Goal: Task Accomplishment & Management: Manage account settings

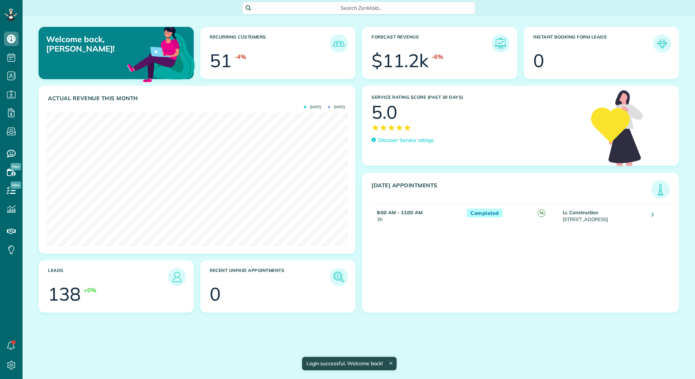
scroll to position [134, 302]
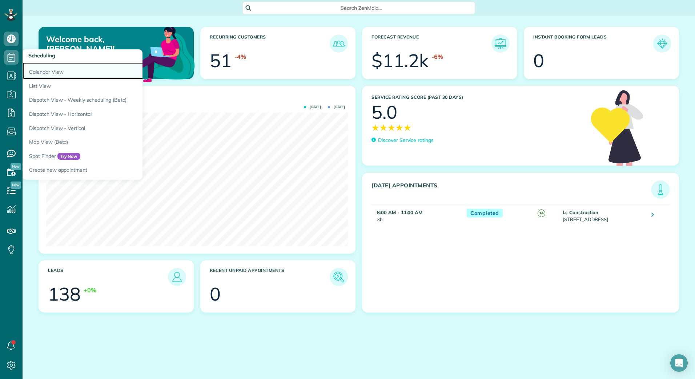
click at [35, 73] on link "Calendar View" at bounding box center [114, 70] width 182 height 17
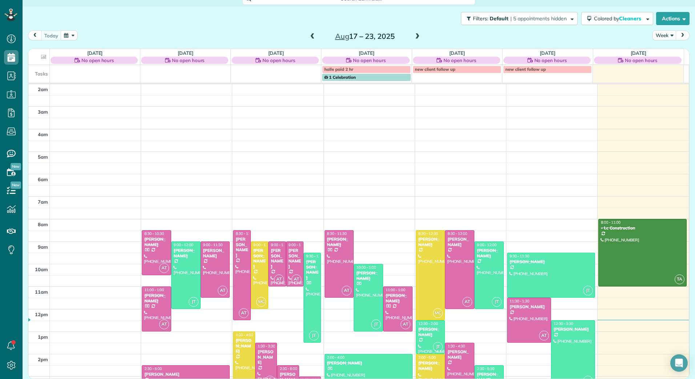
scroll to position [88, 0]
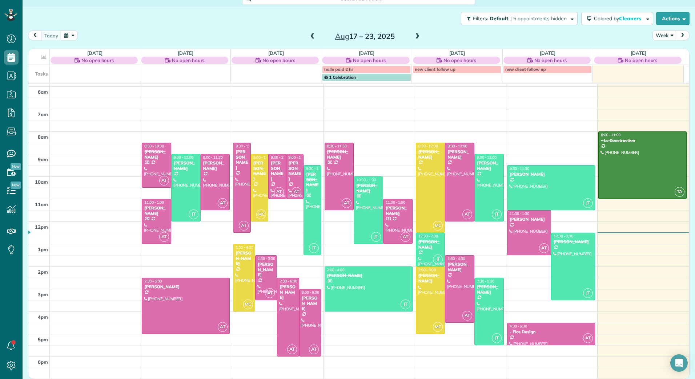
click at [415, 37] on span at bounding box center [417, 36] width 8 height 7
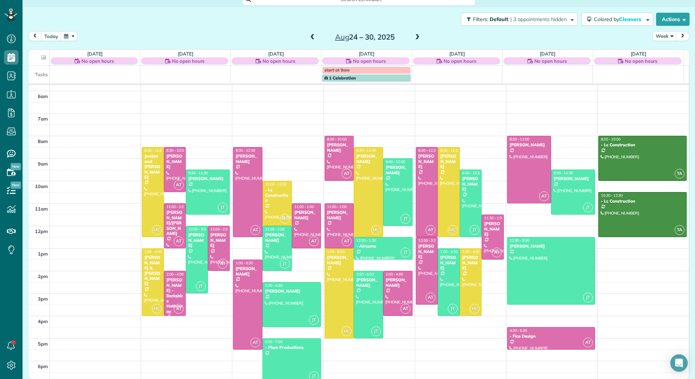
click at [311, 37] on span at bounding box center [312, 37] width 8 height 7
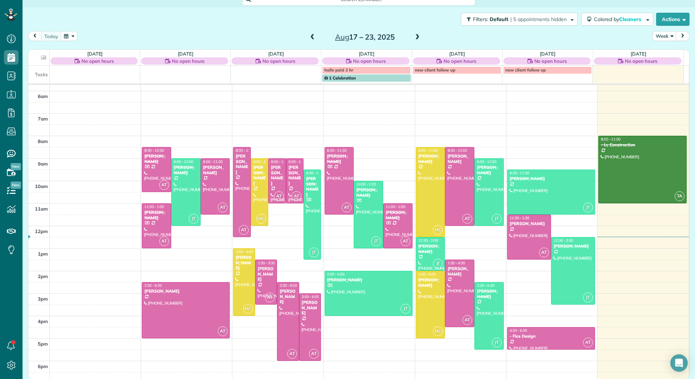
click at [414, 37] on span at bounding box center [417, 37] width 8 height 7
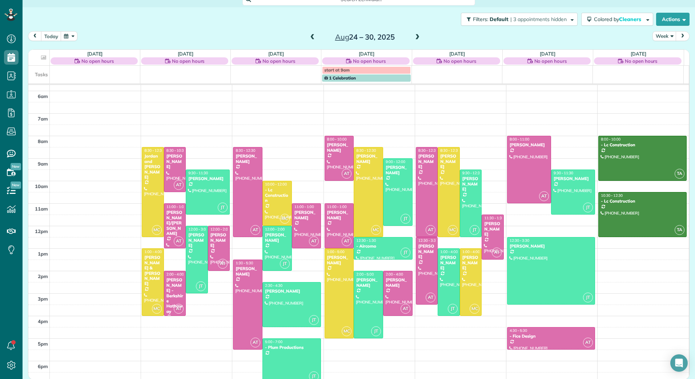
click at [416, 39] on span at bounding box center [417, 37] width 8 height 7
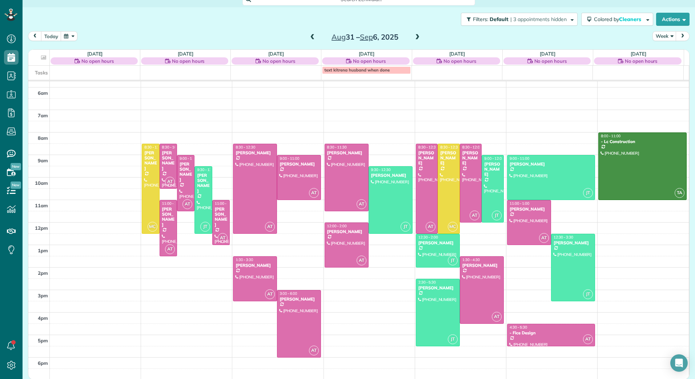
click at [309, 40] on span at bounding box center [312, 37] width 8 height 7
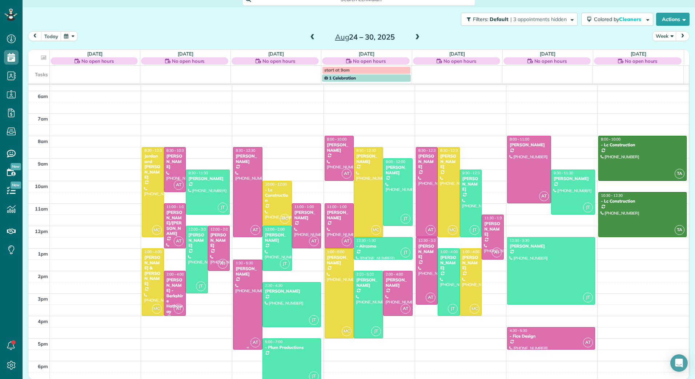
click at [242, 290] on div at bounding box center [247, 304] width 29 height 89
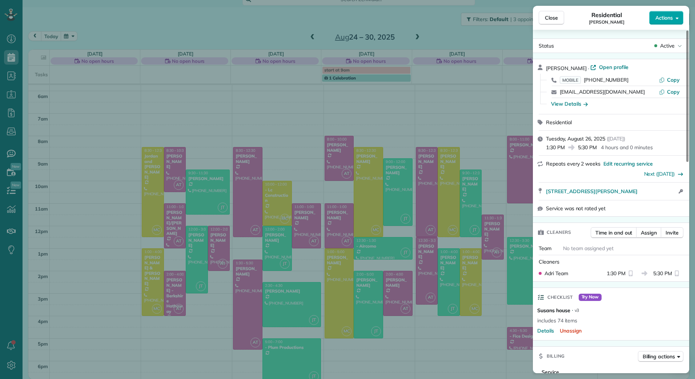
click at [681, 16] on button "Actions" at bounding box center [666, 18] width 34 height 14
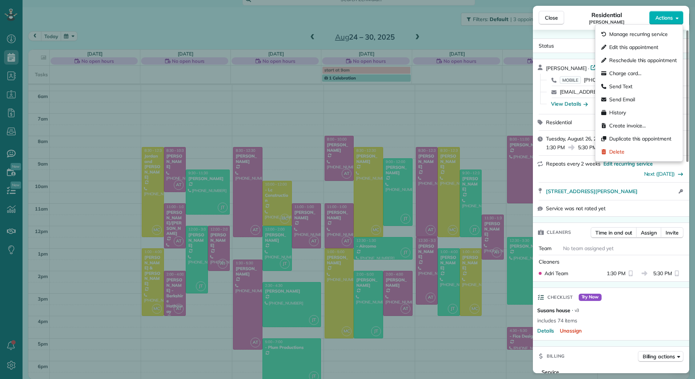
click at [619, 49] on span "Edit this appointment" at bounding box center [633, 47] width 49 height 7
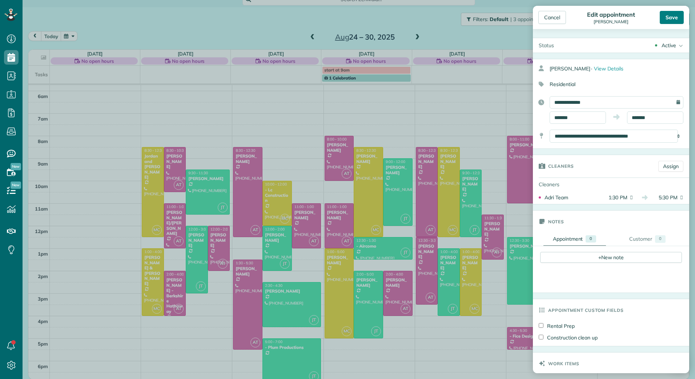
click at [671, 12] on div "Save" at bounding box center [671, 17] width 24 height 13
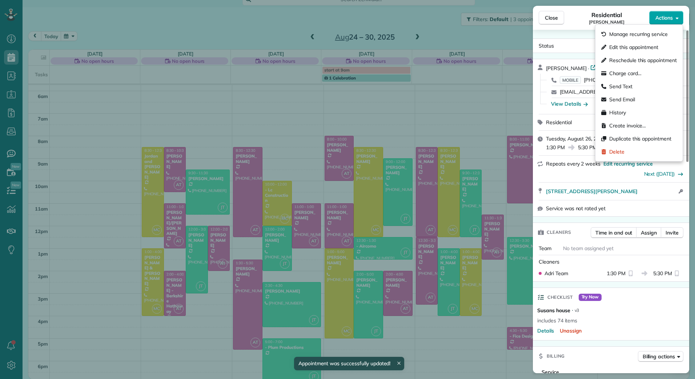
click at [680, 14] on button "Actions" at bounding box center [666, 18] width 34 height 14
click at [654, 33] on span "Manage recurring service" at bounding box center [638, 34] width 58 height 7
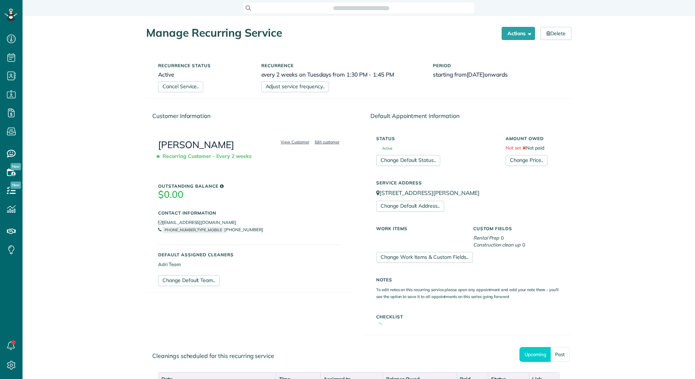
scroll to position [3, 3]
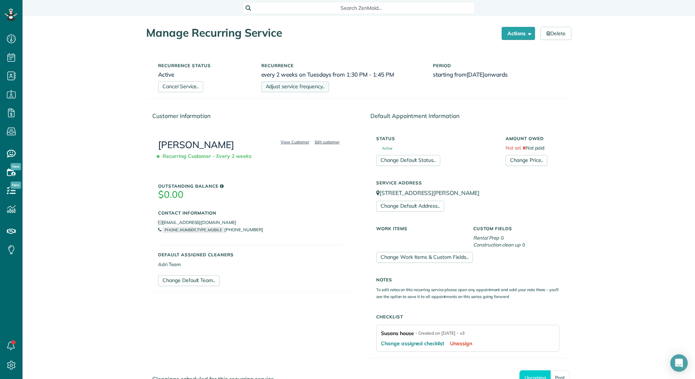
click at [266, 88] on link "Adjust service frequency.." at bounding box center [295, 86] width 68 height 11
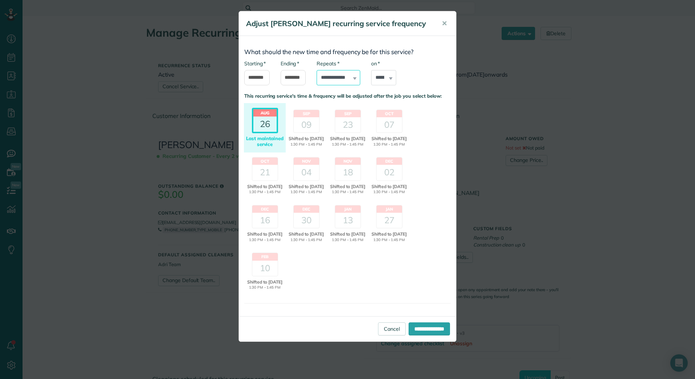
click at [344, 76] on select "**********" at bounding box center [338, 77] width 44 height 15
select select "******"
click at [316, 70] on select "**********" at bounding box center [338, 77] width 44 height 15
click at [424, 326] on input "**********" at bounding box center [428, 329] width 41 height 13
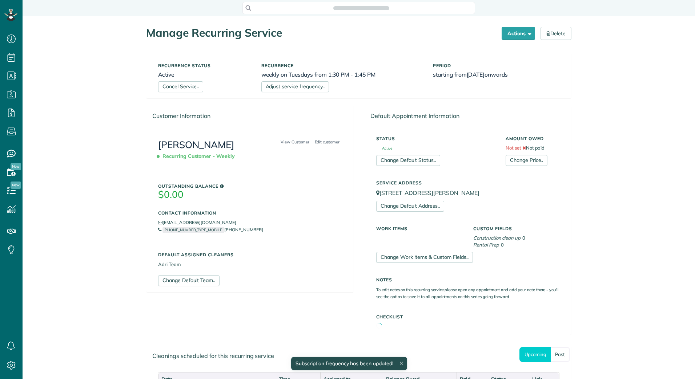
scroll to position [379, 23]
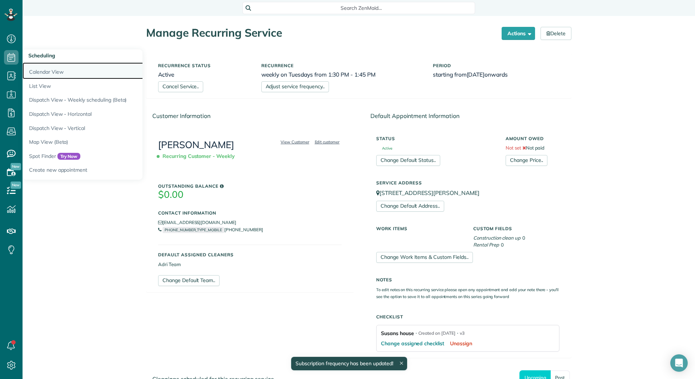
click at [37, 71] on link "Calendar View" at bounding box center [114, 70] width 182 height 17
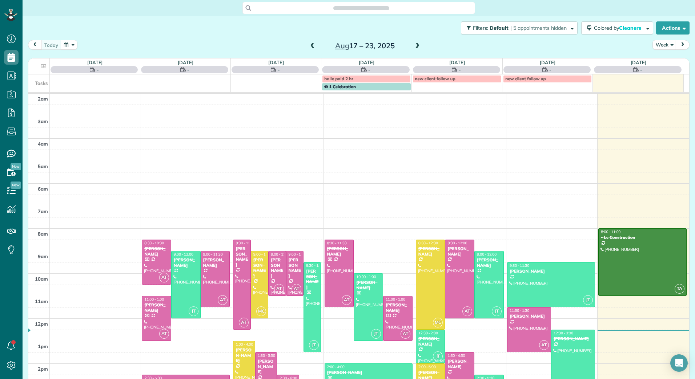
scroll to position [84, 0]
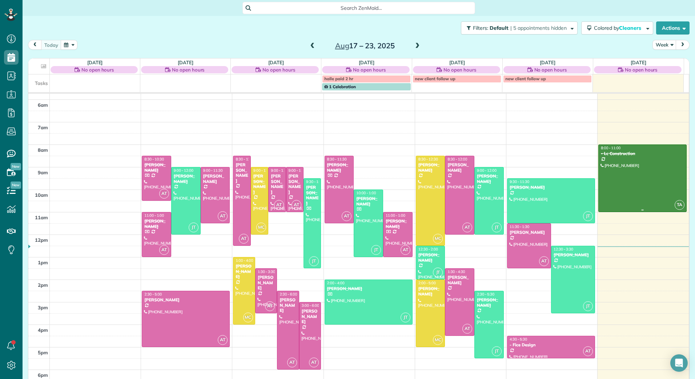
click at [639, 183] on div at bounding box center [642, 178] width 88 height 67
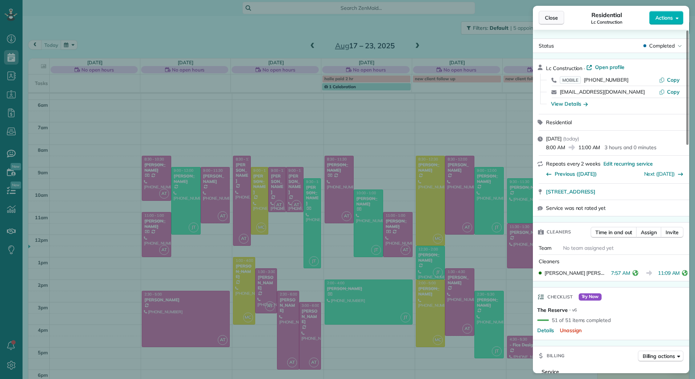
click at [546, 24] on button "Close" at bounding box center [550, 18] width 25 height 14
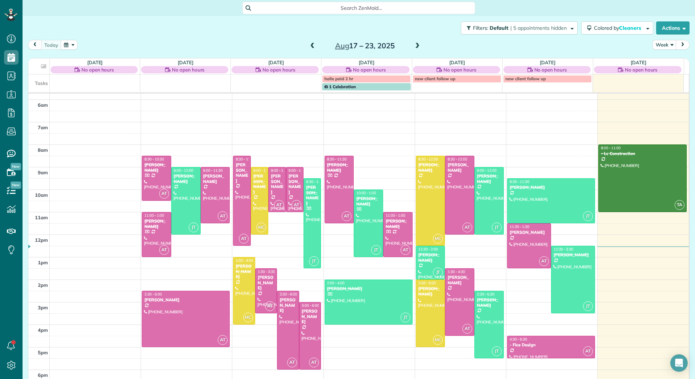
click at [334, 89] on span "1 Celebration" at bounding box center [340, 86] width 32 height 5
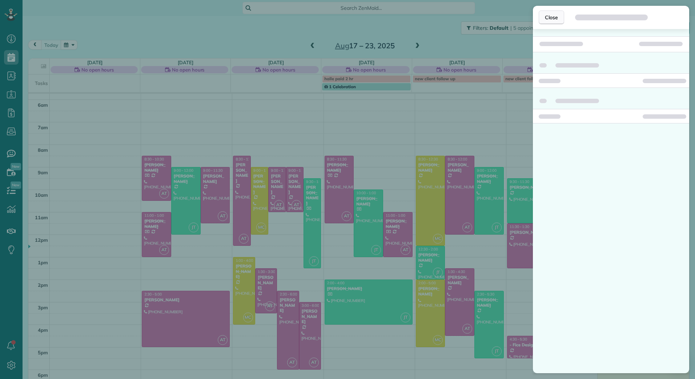
click at [549, 16] on span "Close" at bounding box center [551, 17] width 13 height 7
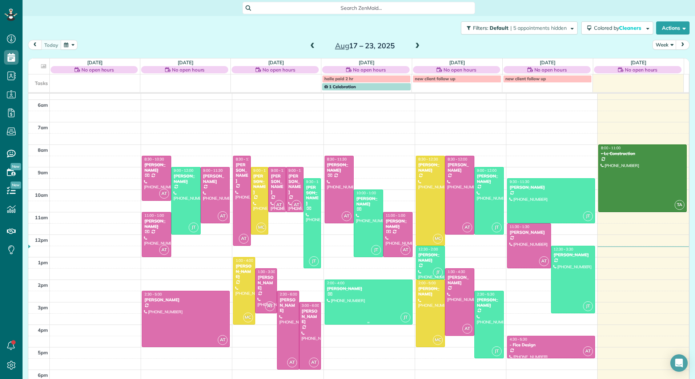
click at [362, 288] on div "Halle Montag" at bounding box center [369, 288] width 84 height 5
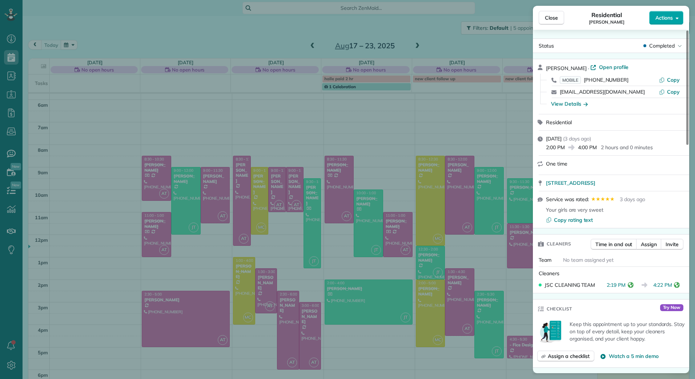
click at [678, 13] on button "Actions" at bounding box center [666, 18] width 34 height 14
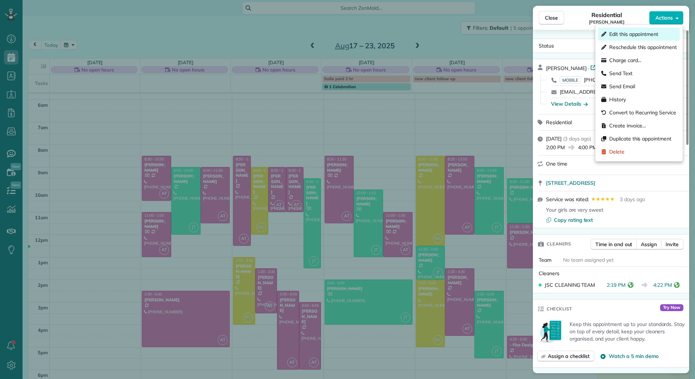
click at [627, 34] on span "Edit this appointment" at bounding box center [633, 34] width 49 height 7
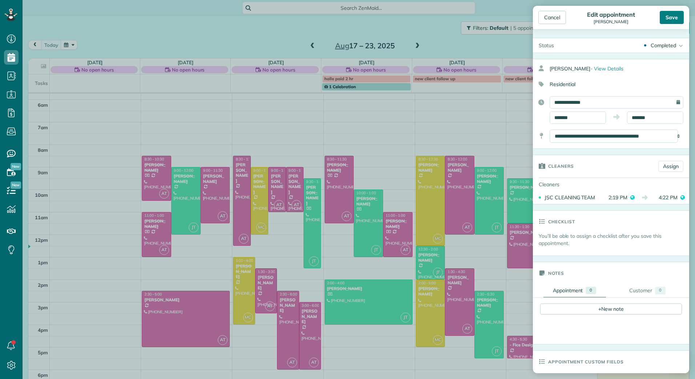
click at [674, 13] on div "Save" at bounding box center [671, 17] width 24 height 13
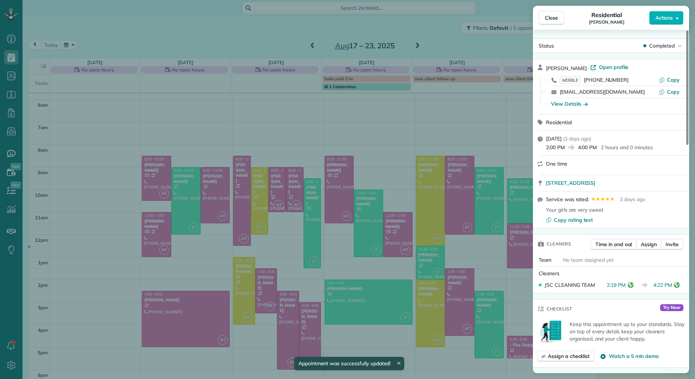
click at [556, 7] on div "Close Residential Halle Montag Actions" at bounding box center [611, 18] width 156 height 24
click at [553, 14] on button "Close" at bounding box center [550, 18] width 25 height 14
